Goal: Task Accomplishment & Management: Manage account settings

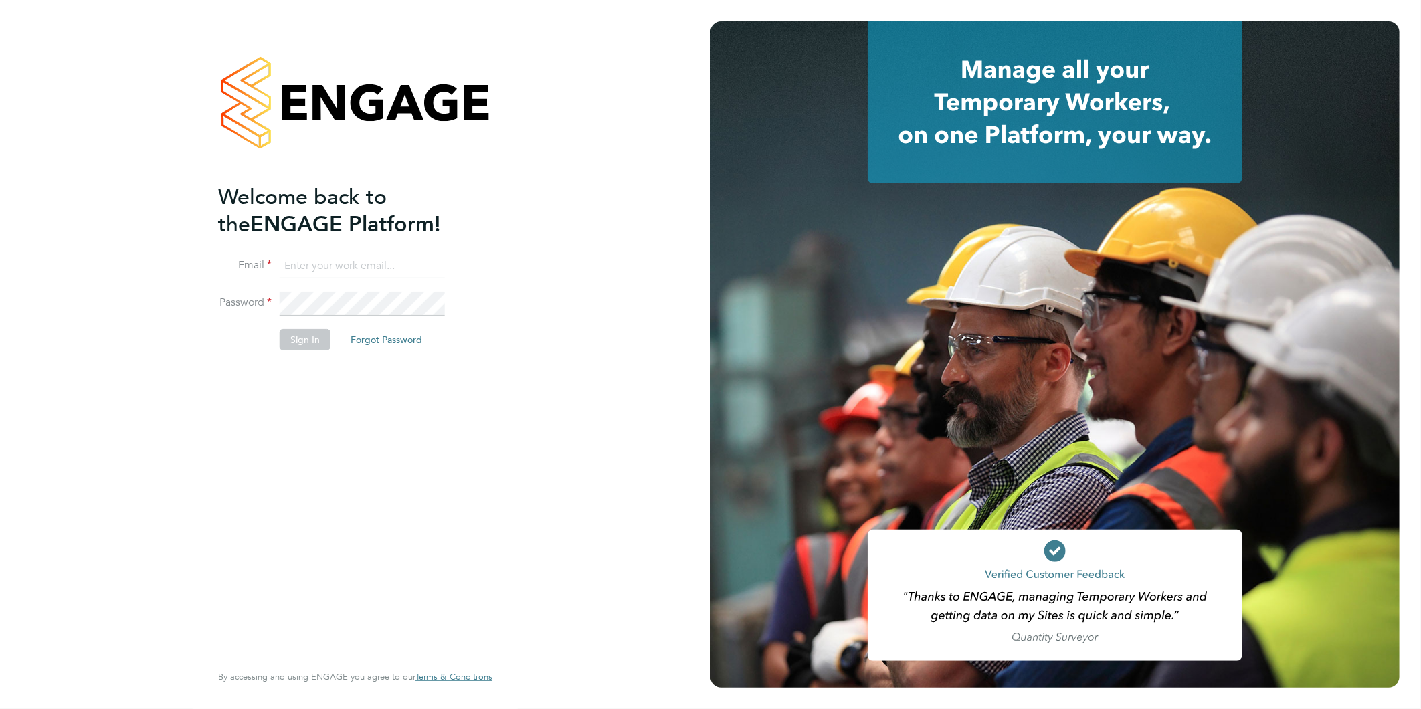
type input "gary.attwell@gallifordtry.co.uk"
click at [296, 341] on button "Sign In" at bounding box center [305, 339] width 51 height 21
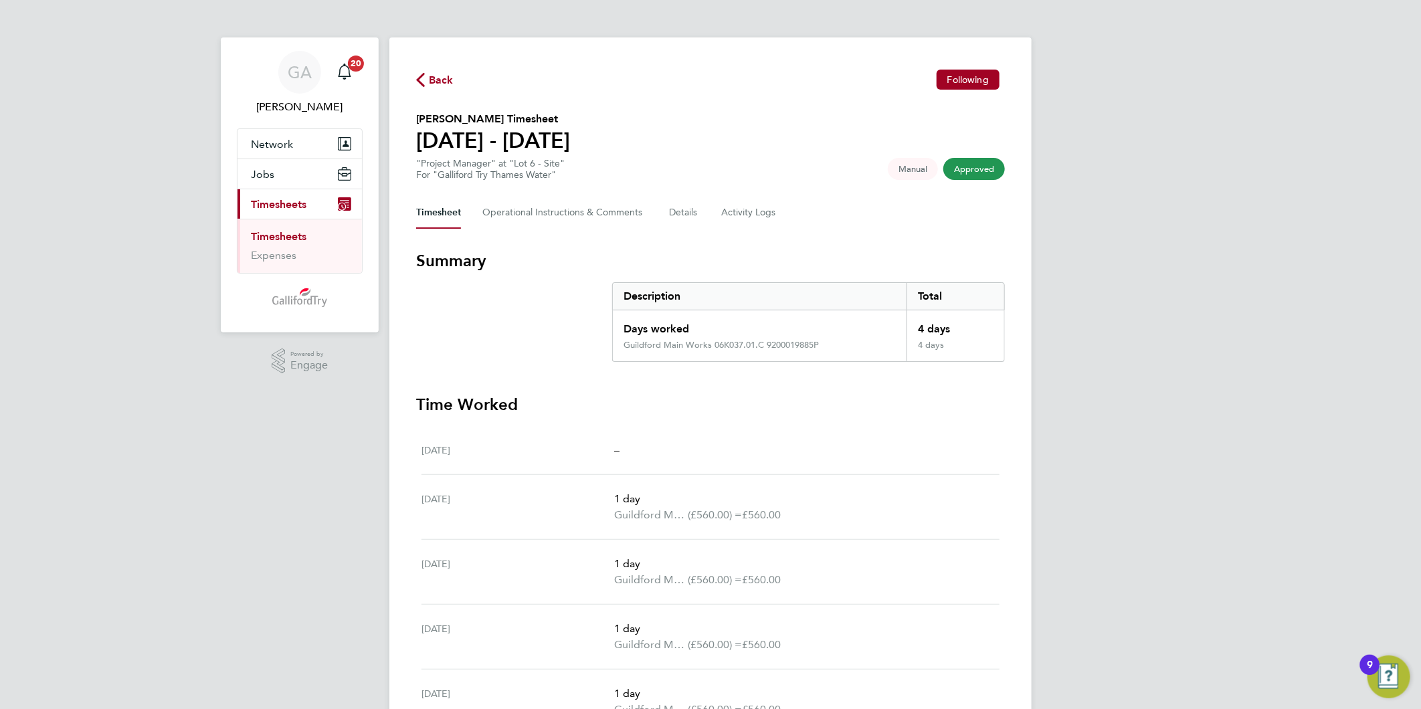
click at [433, 86] on span "Back" at bounding box center [441, 80] width 25 height 16
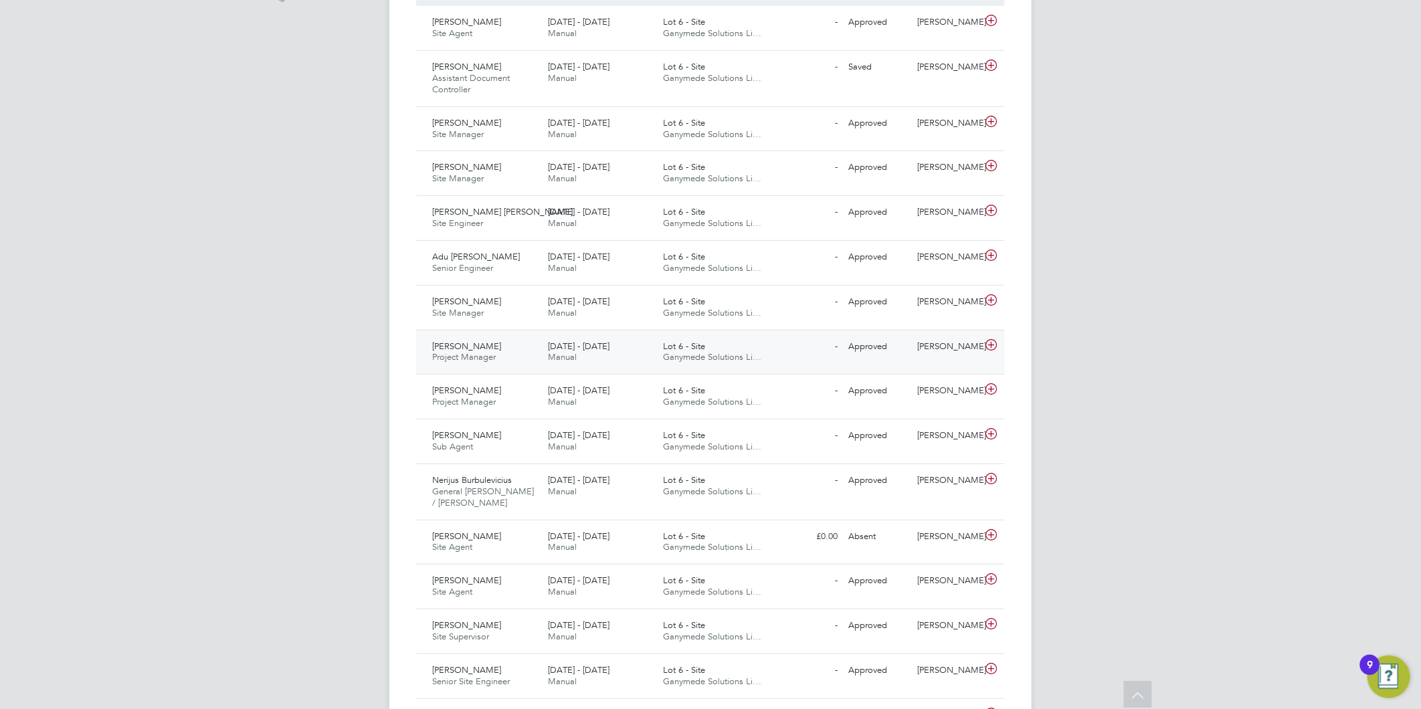
click at [454, 351] on span "Project Manager" at bounding box center [464, 356] width 64 height 11
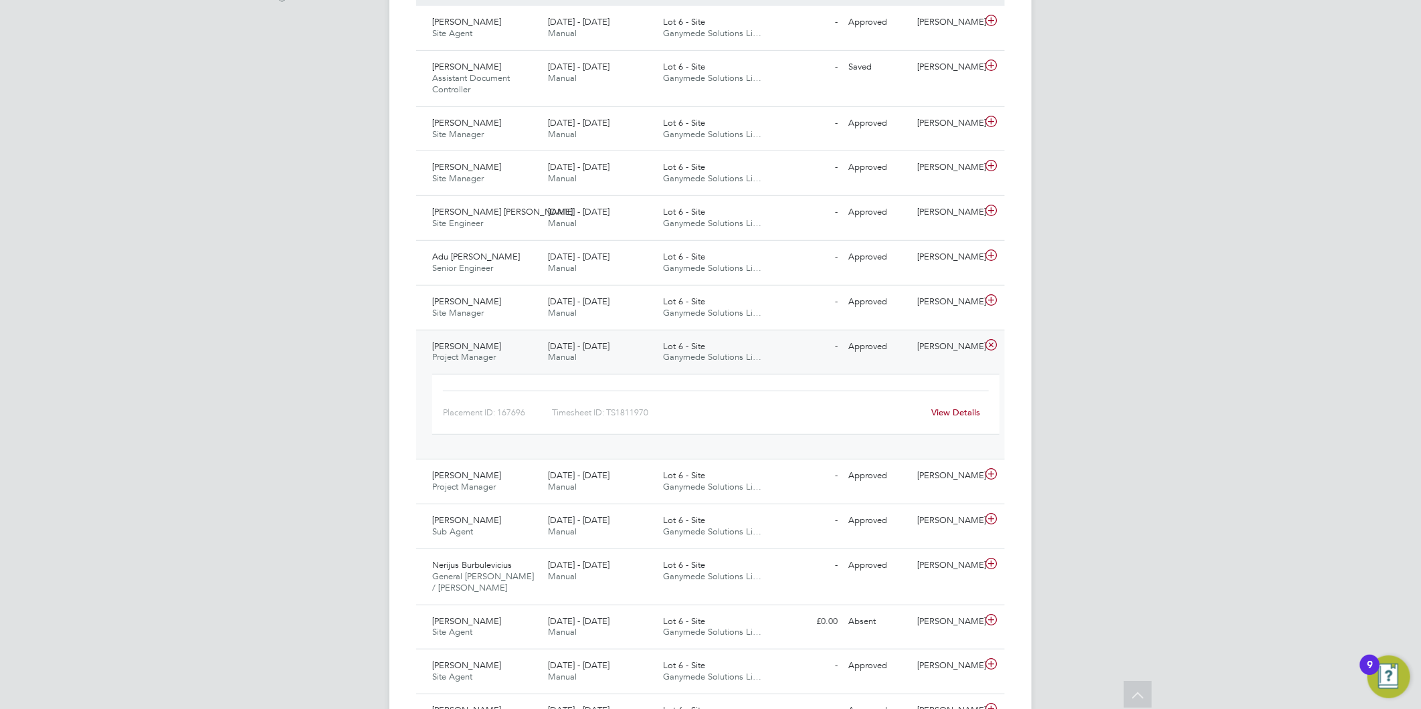
click at [957, 411] on link "View Details" at bounding box center [956, 412] width 49 height 11
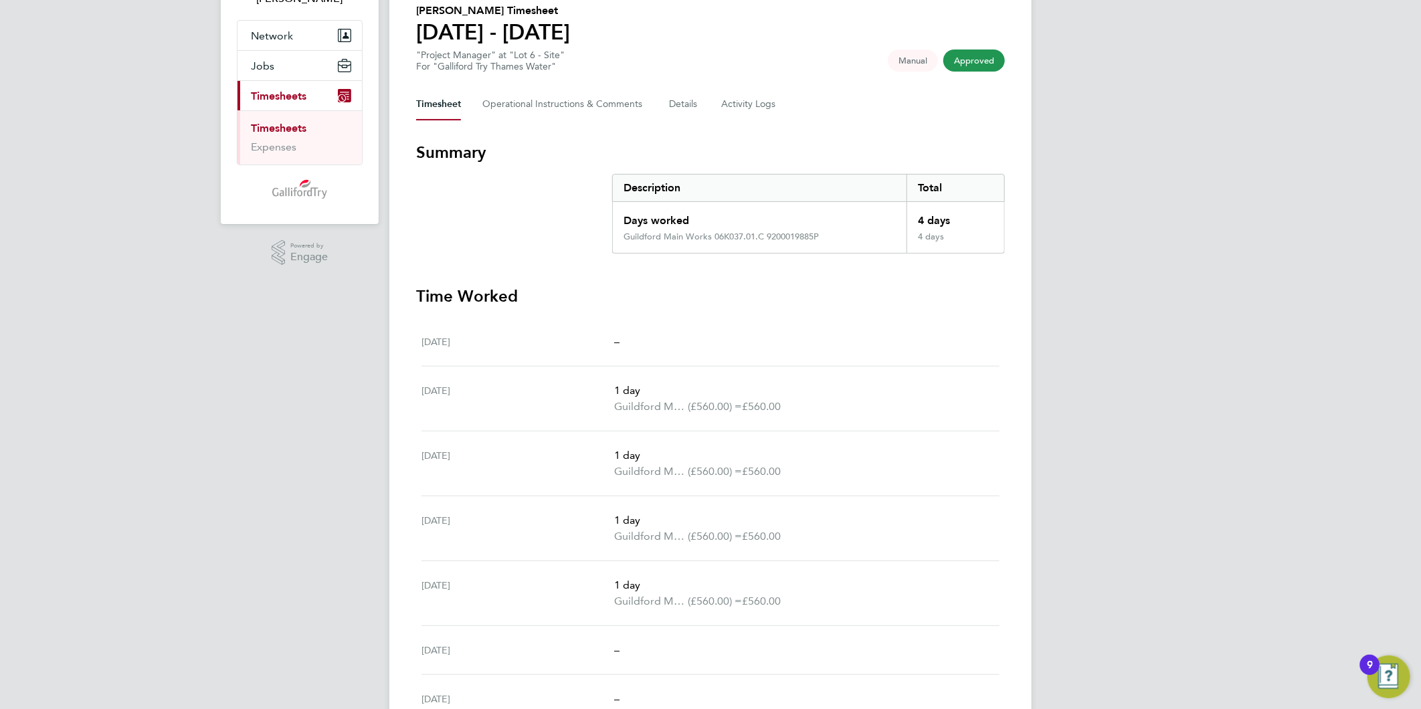
scroll to position [175, 0]
